Goal: Find specific page/section: Find specific page/section

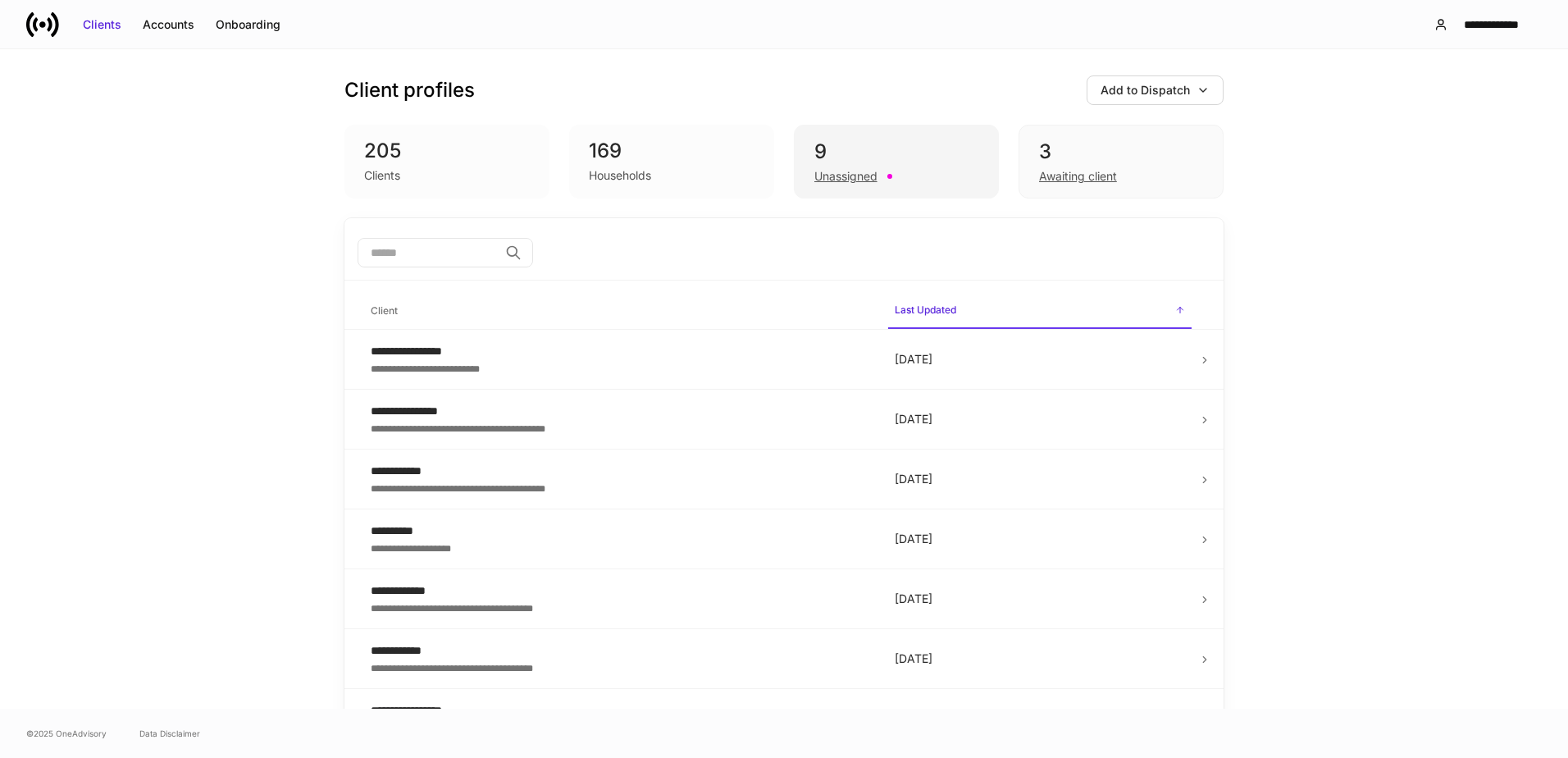
click at [873, 154] on div "9" at bounding box center [895, 152] width 164 height 27
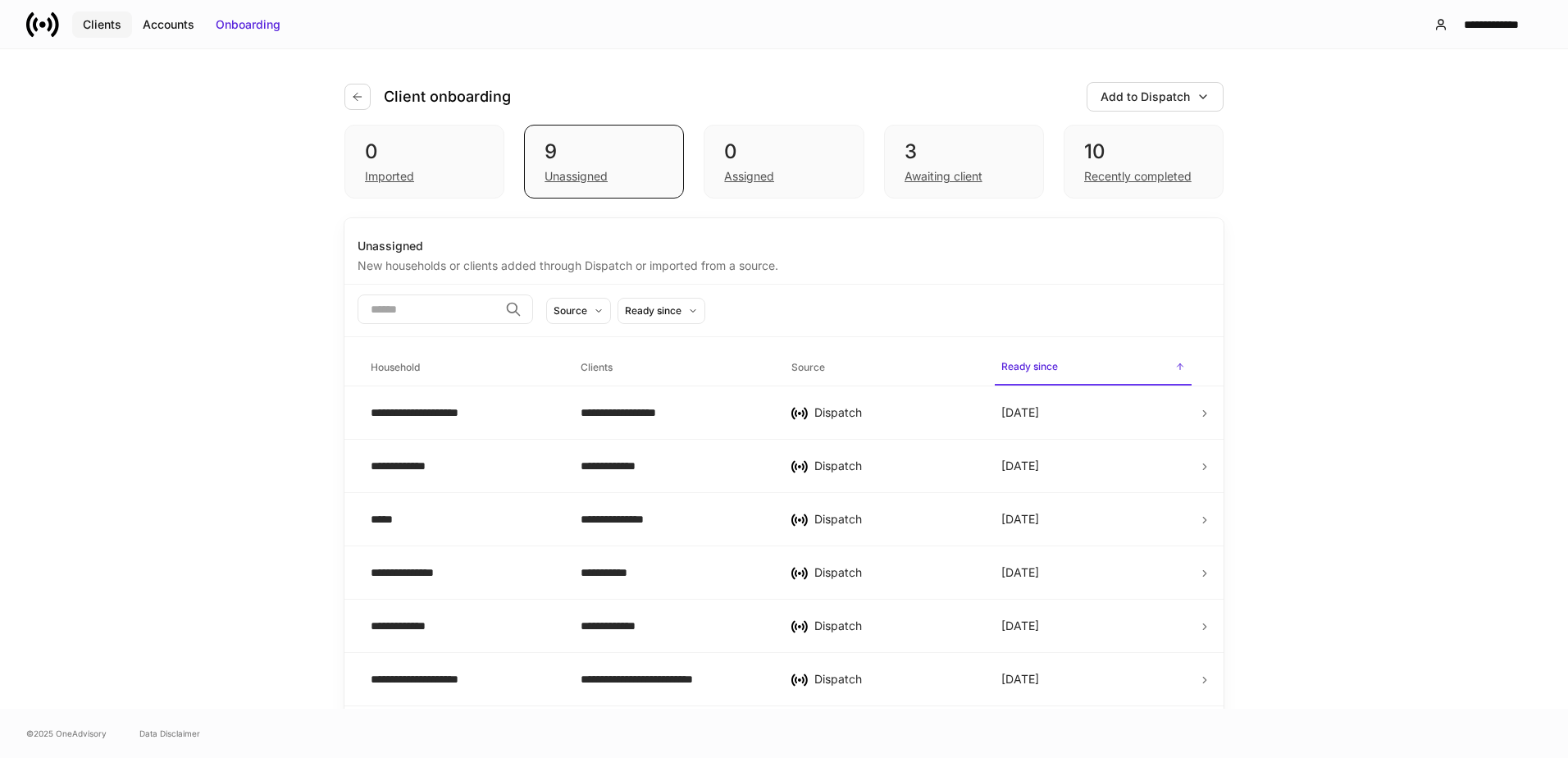
click at [103, 31] on div "Clients" at bounding box center [102, 25] width 38 height 16
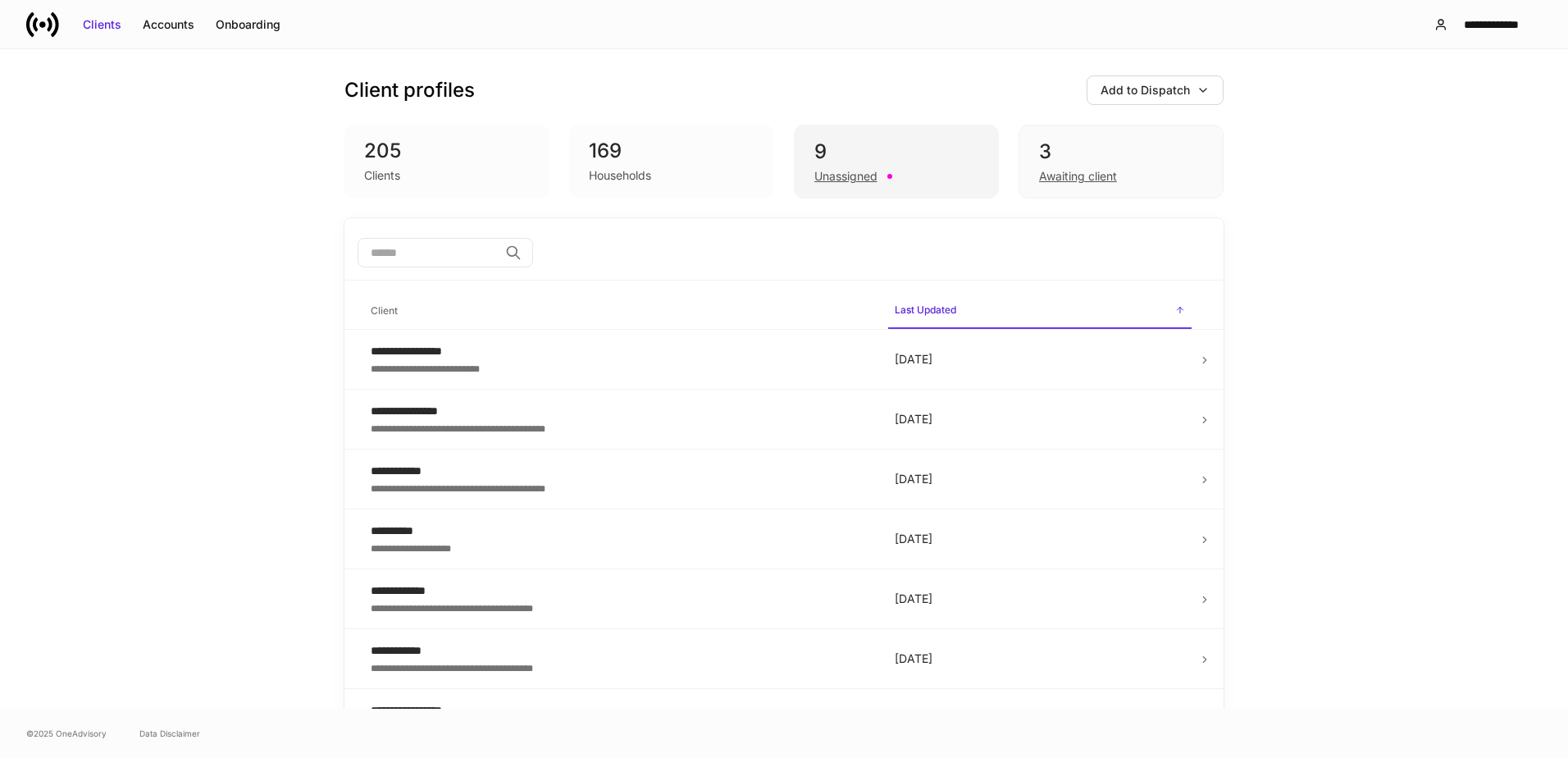
click at [846, 145] on div "9" at bounding box center [895, 152] width 164 height 27
